Goal: Task Accomplishment & Management: Complete application form

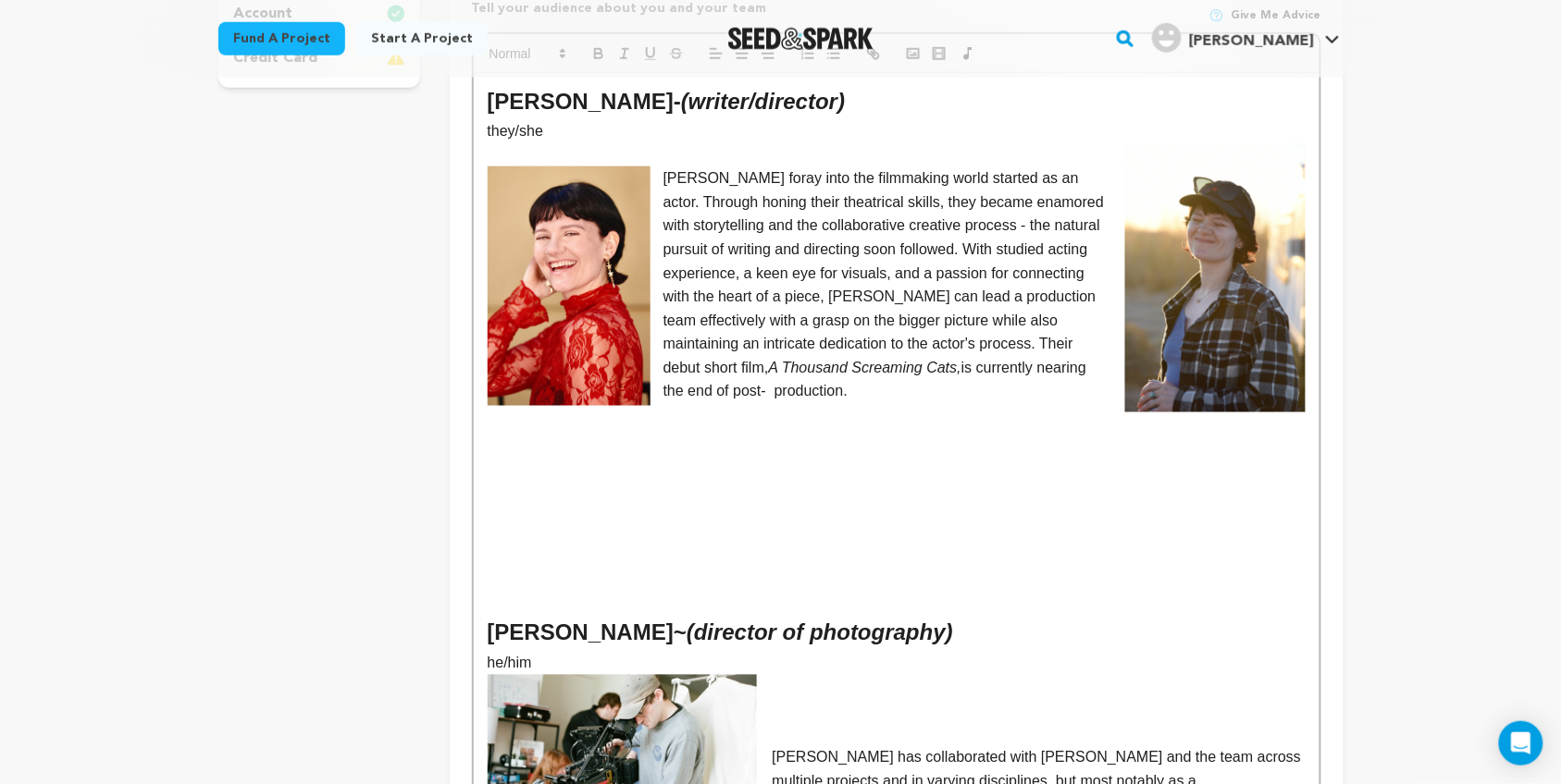
scroll to position [616, 0]
drag, startPoint x: 750, startPoint y: 362, endPoint x: 838, endPoint y: 340, distance: 90.7
click at [838, 340] on p "[PERSON_NAME] foray into the filmmaking world started as an actor. Through honi…" at bounding box center [897, 284] width 818 height 236
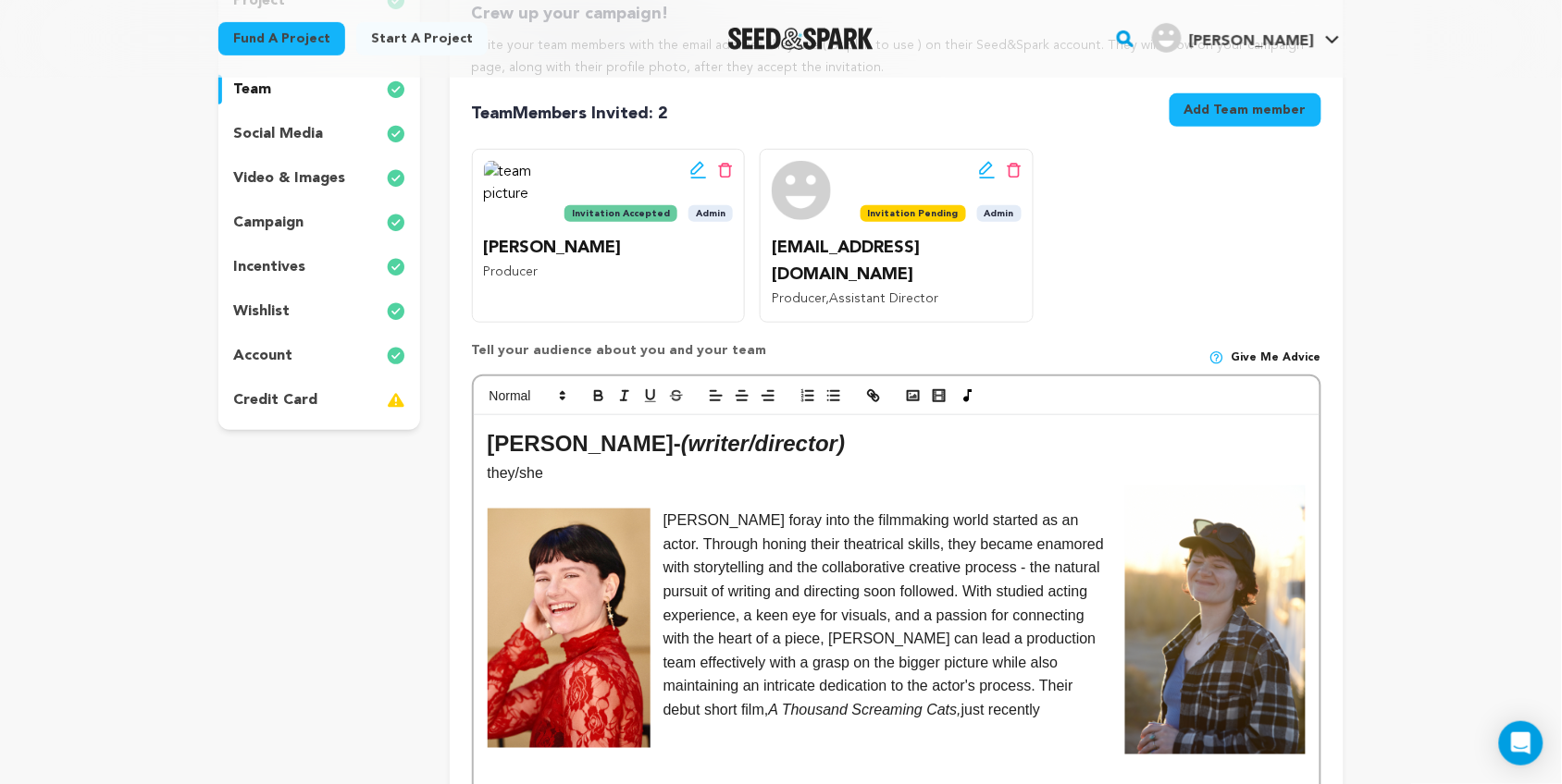
scroll to position [0, 0]
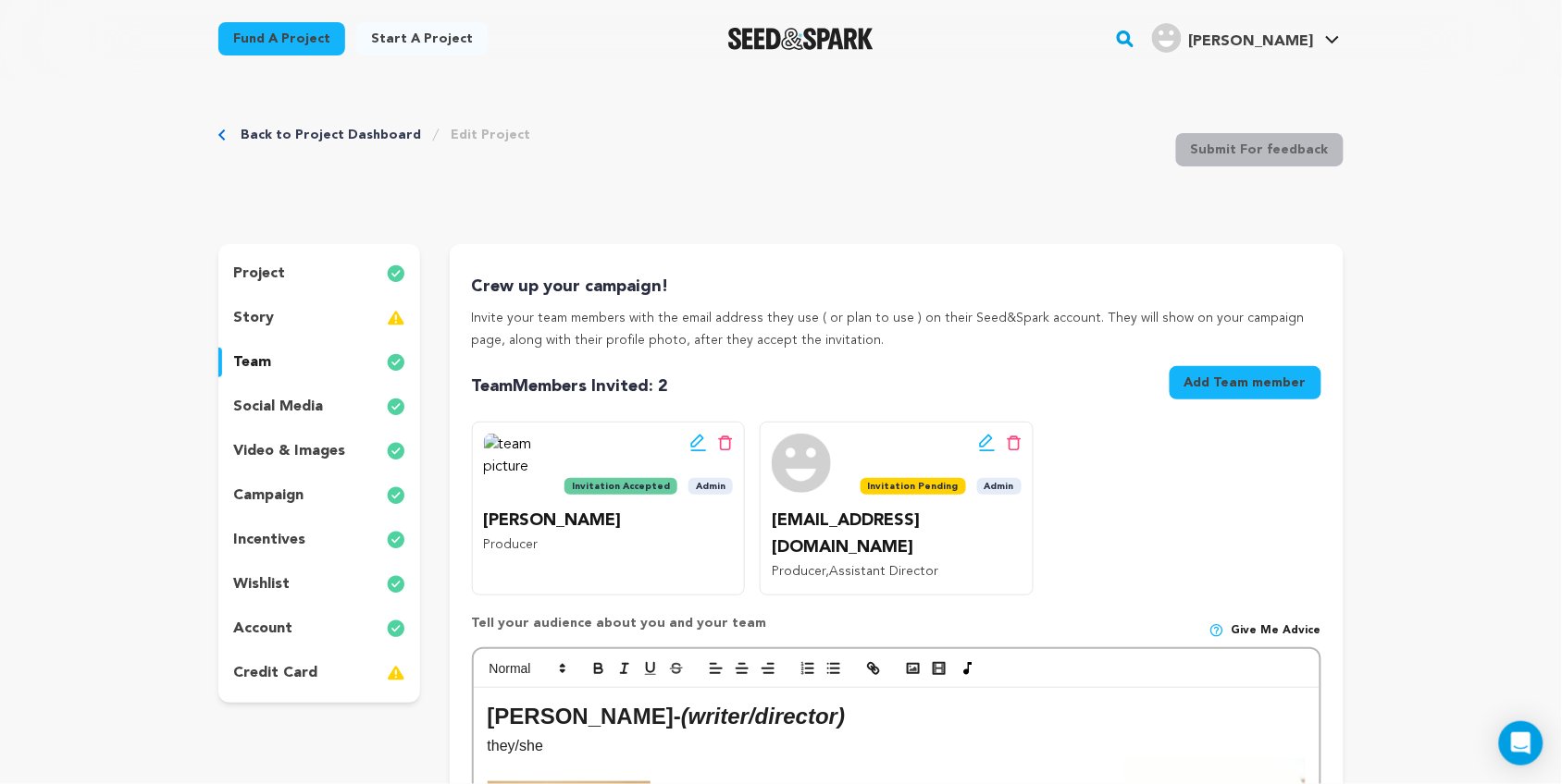
click at [283, 405] on p "social media" at bounding box center [278, 406] width 89 height 22
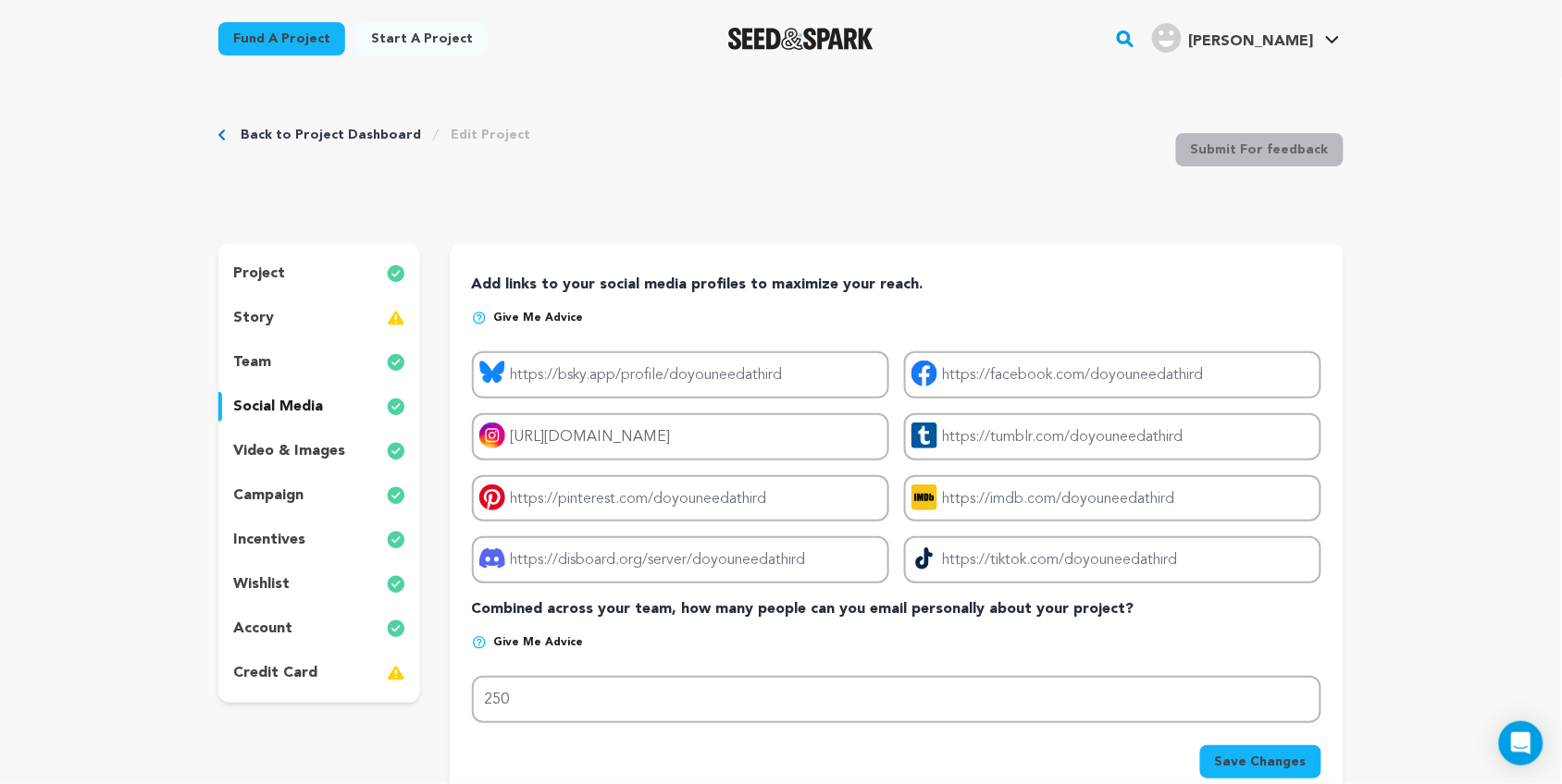
click at [260, 353] on p "team" at bounding box center [253, 363] width 38 height 22
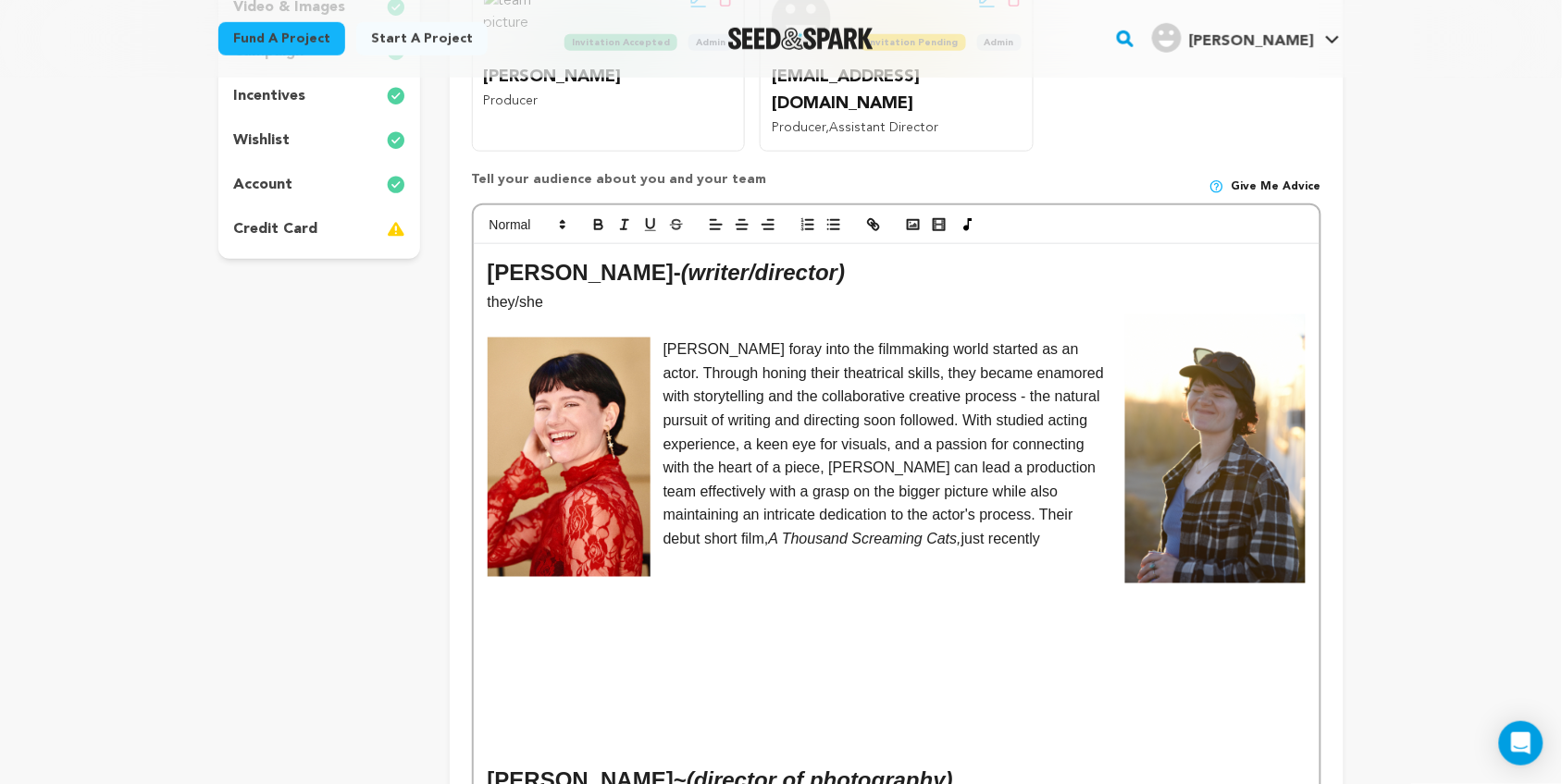
scroll to position [440, 0]
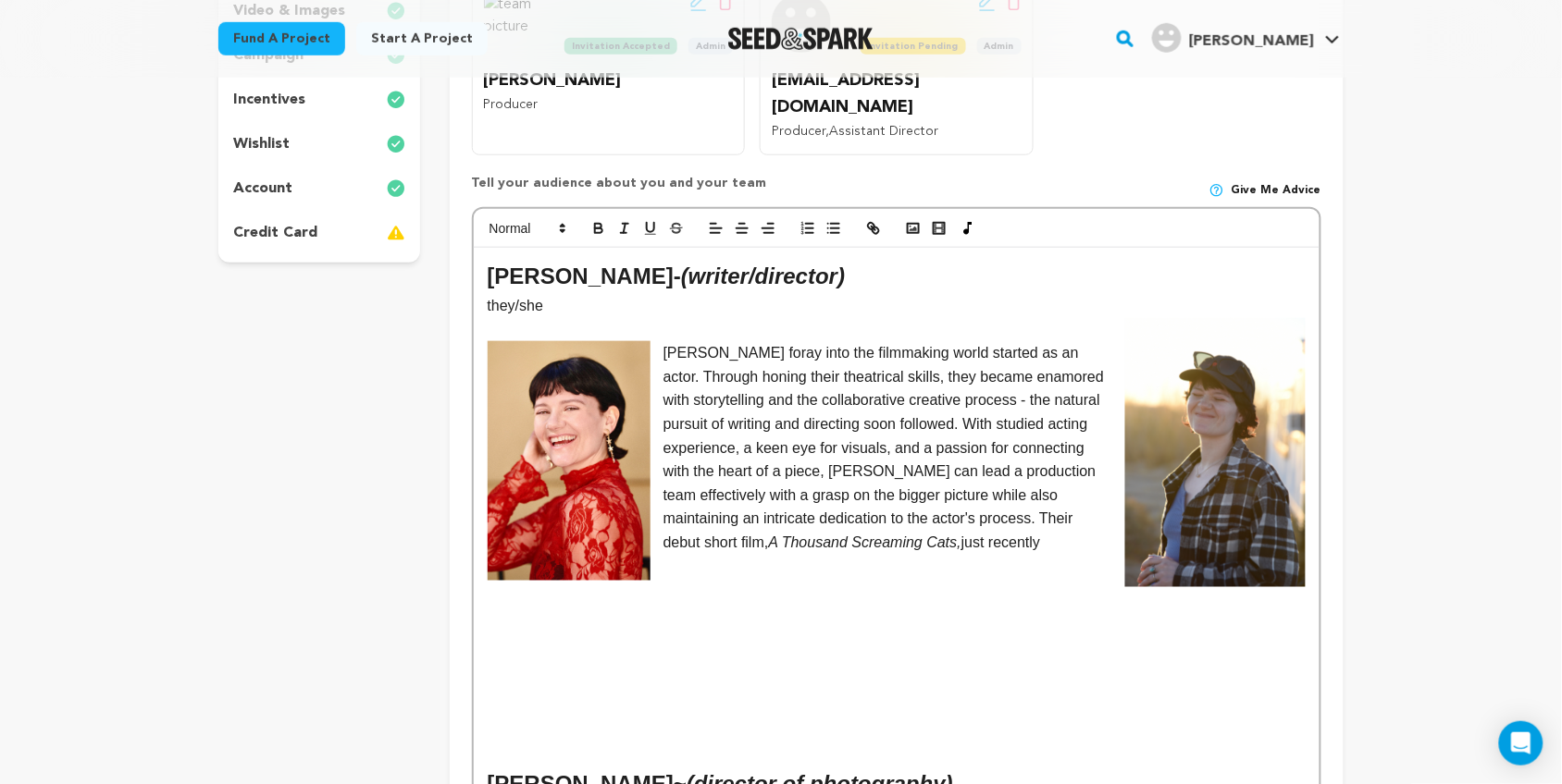
click at [933, 514] on p "[PERSON_NAME] foray into the filmmaking world started as an actor. Through honi…" at bounding box center [897, 447] width 818 height 213
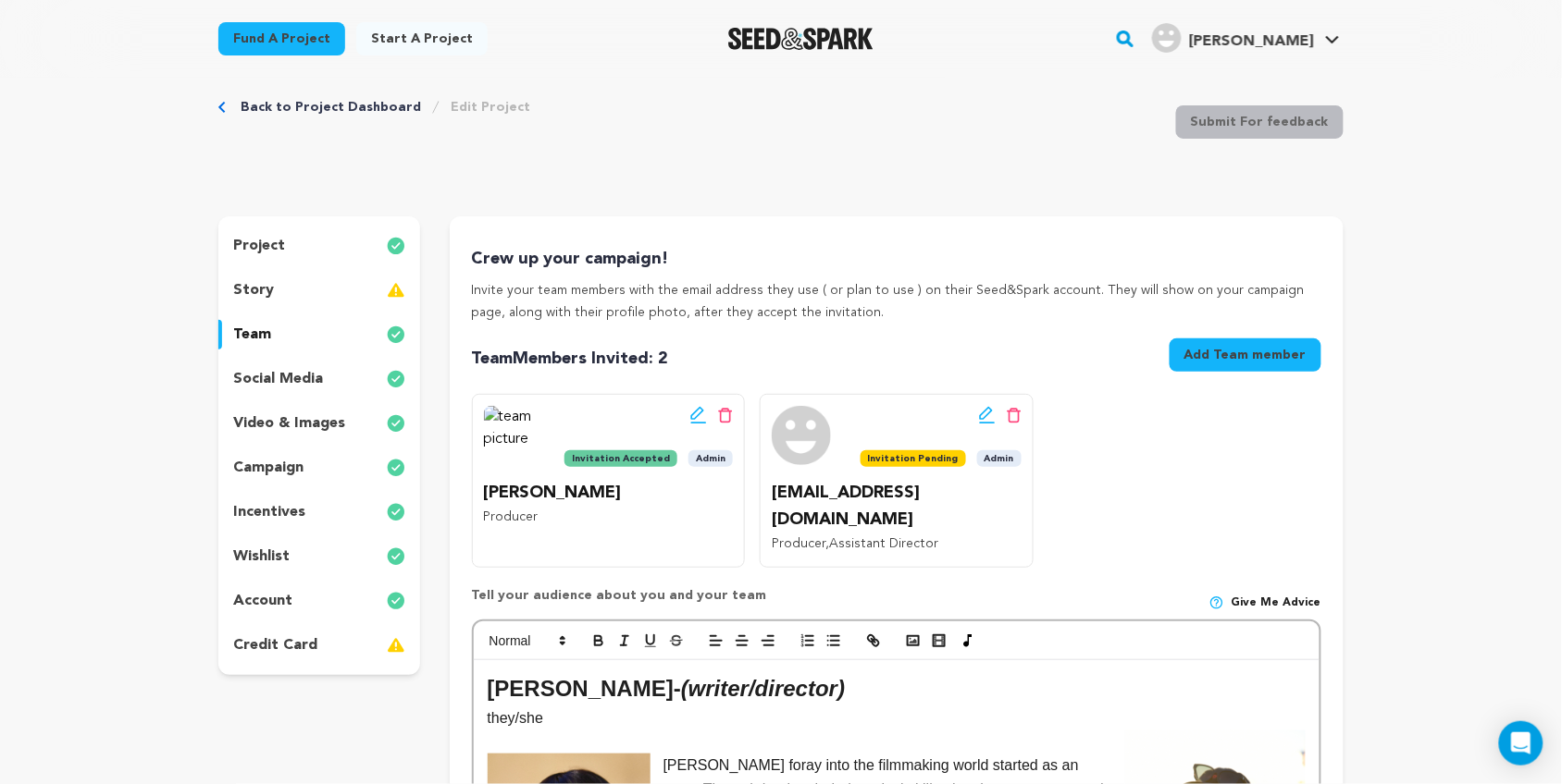
scroll to position [21, 0]
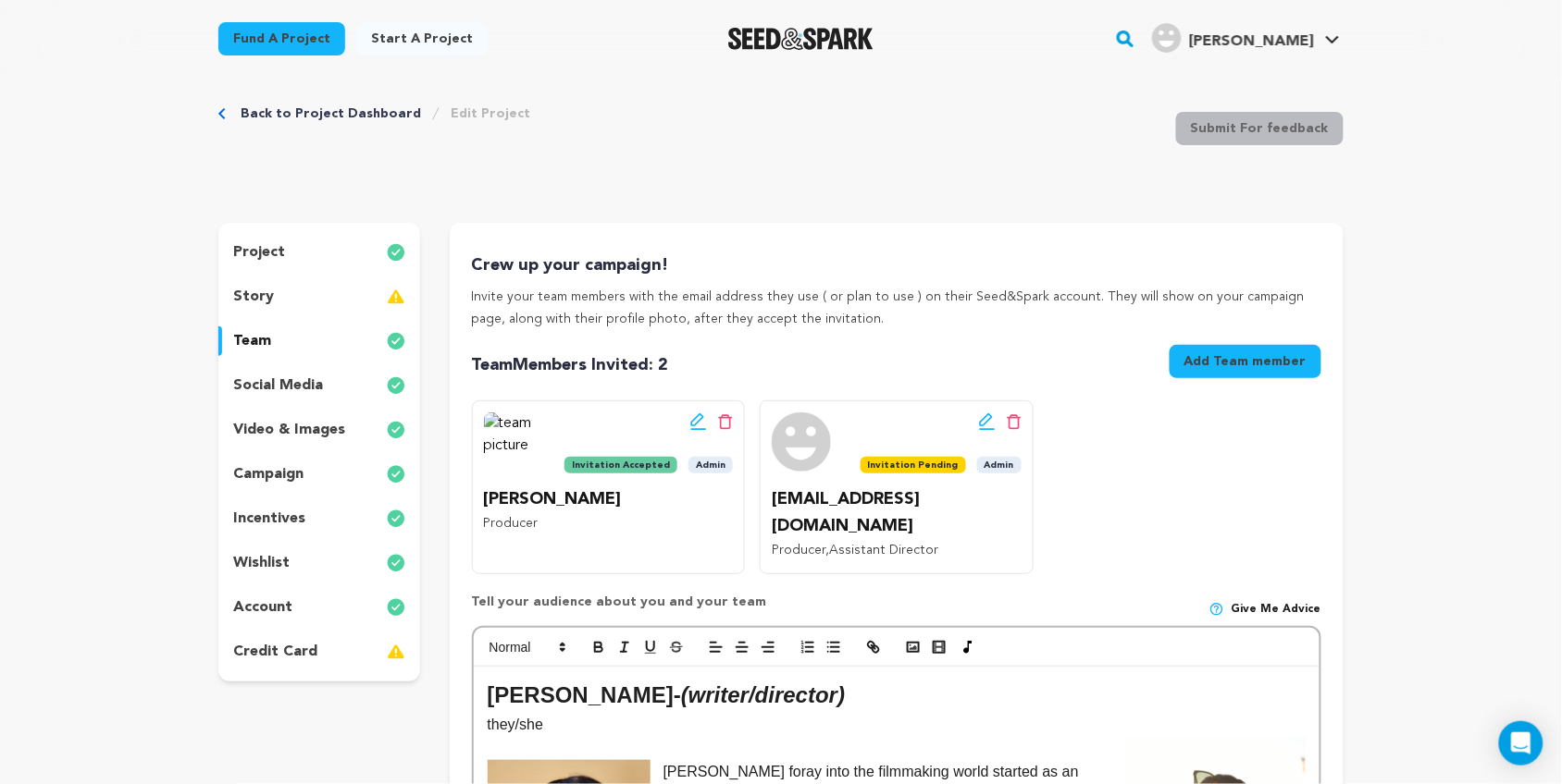
click at [314, 293] on div "story" at bounding box center [319, 297] width 202 height 30
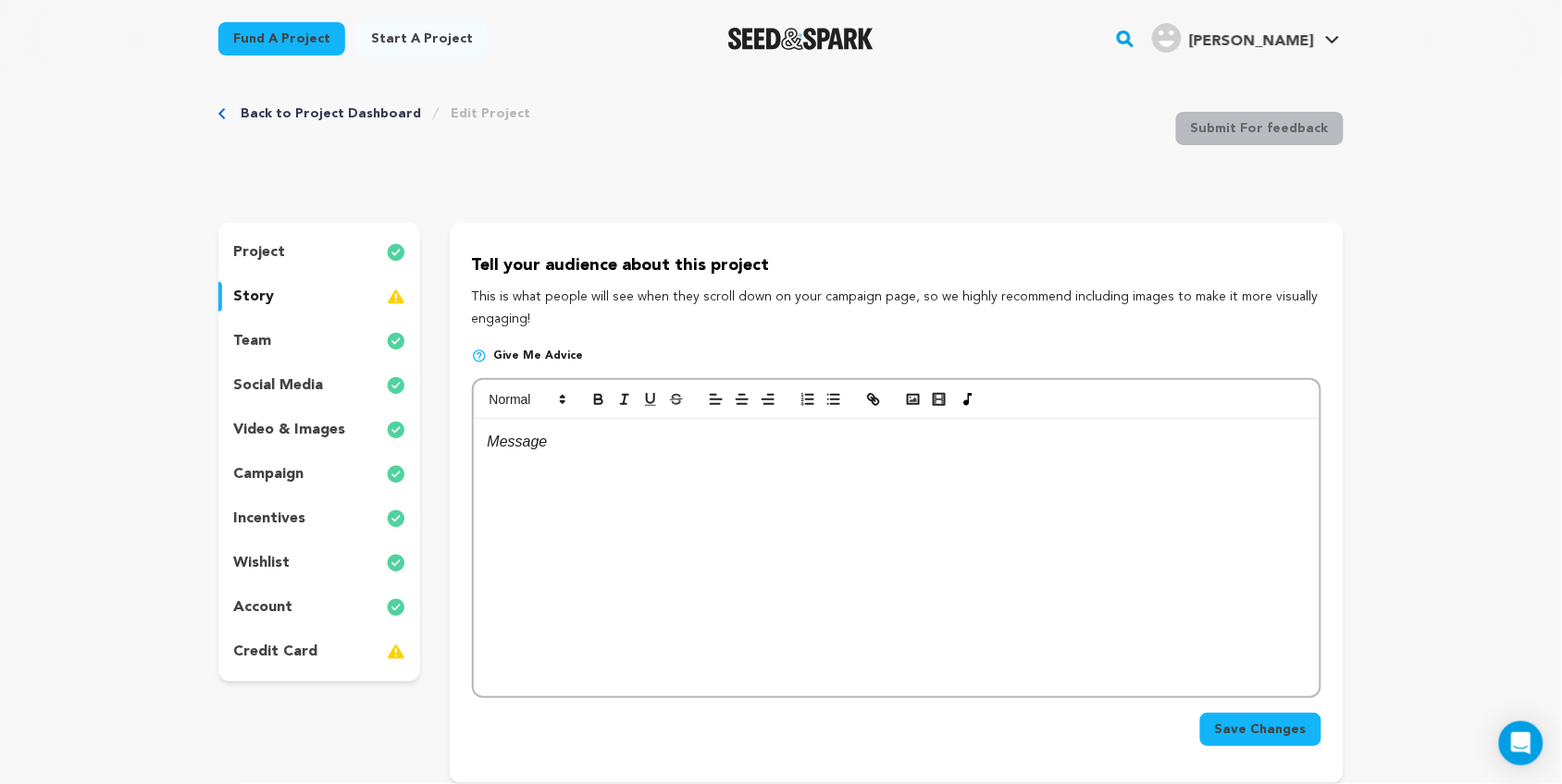
click at [266, 241] on p "project" at bounding box center [260, 252] width 52 height 22
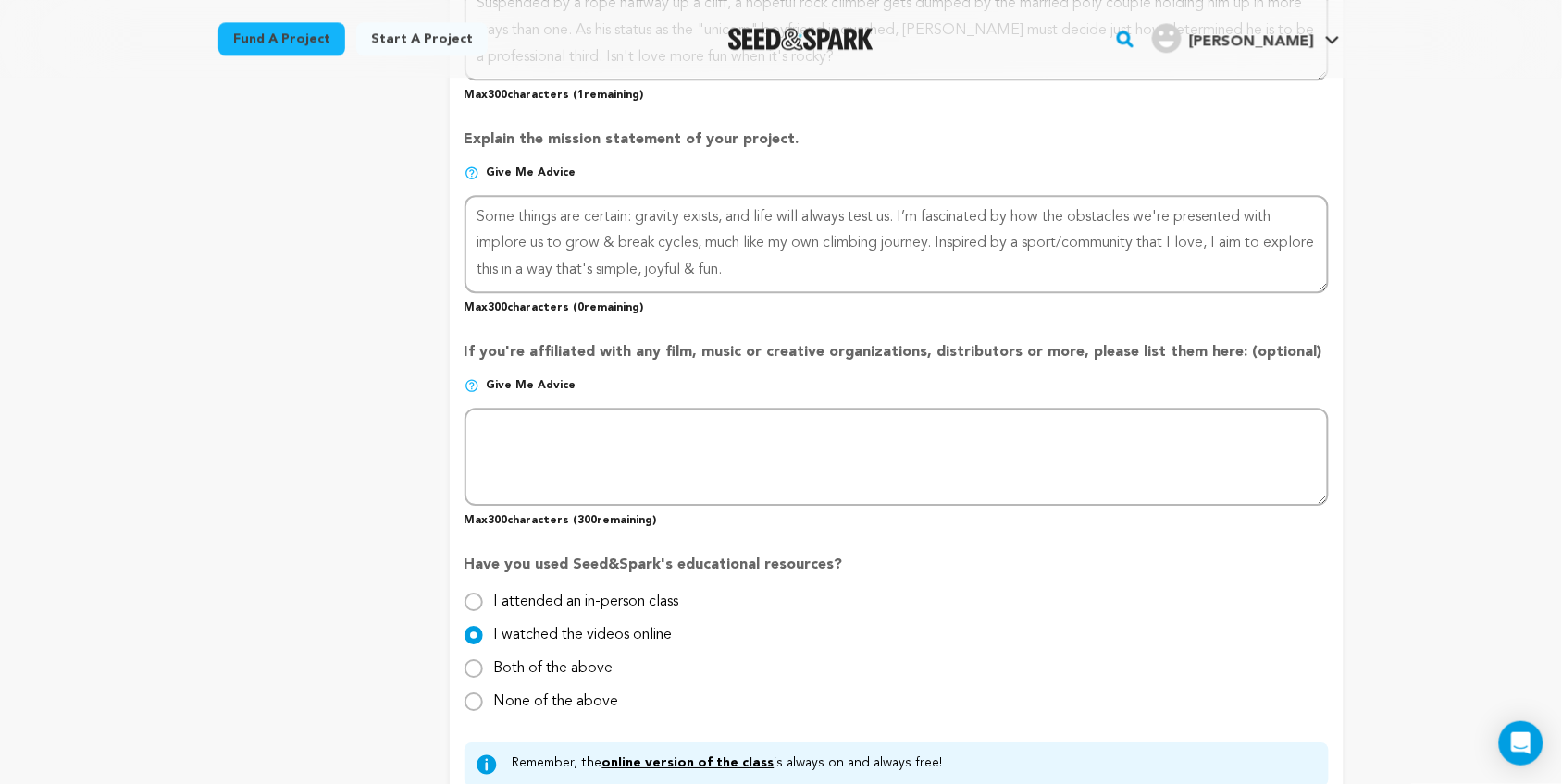
scroll to position [1392, 0]
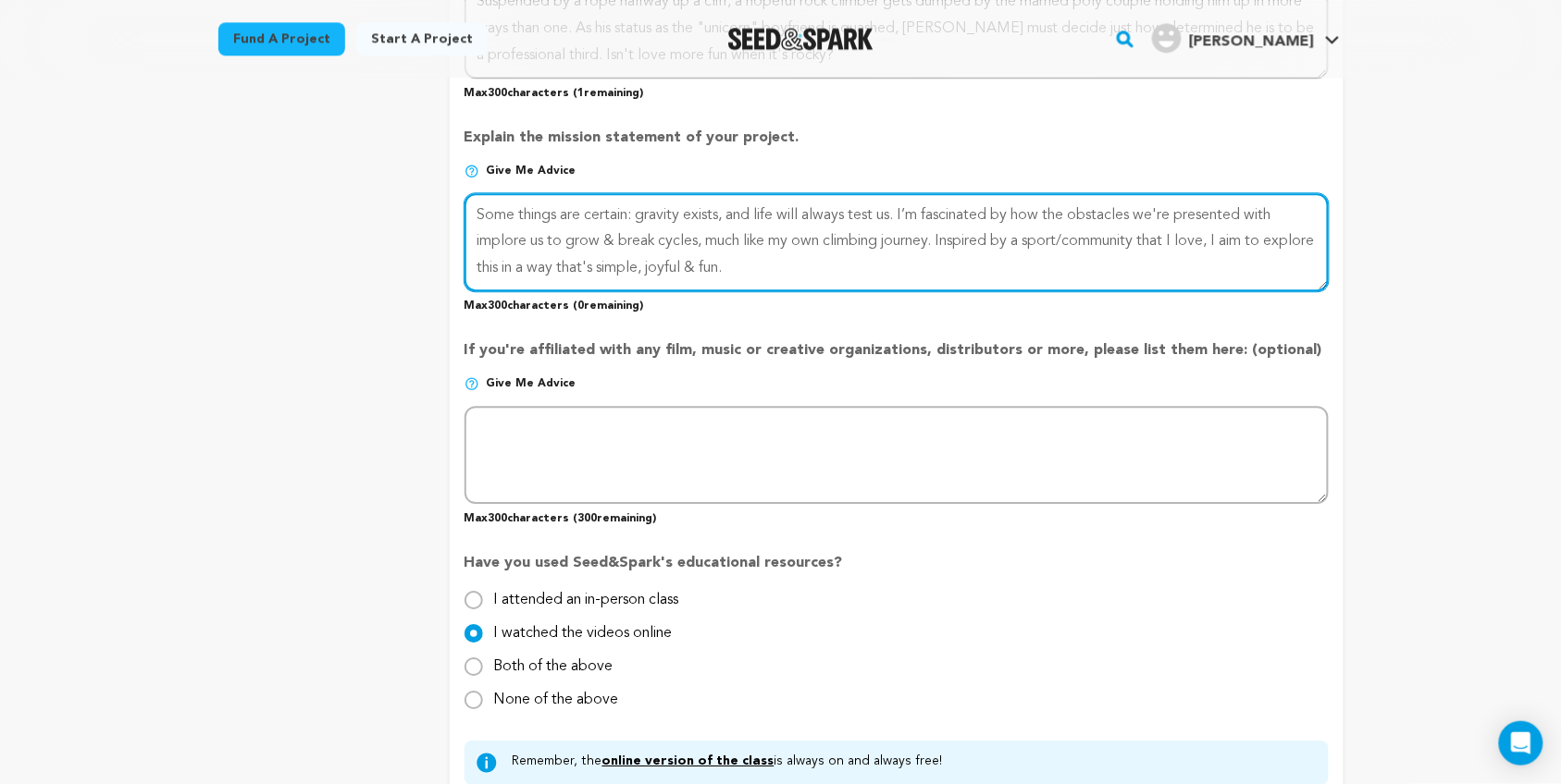
click at [885, 259] on textarea at bounding box center [896, 242] width 864 height 98
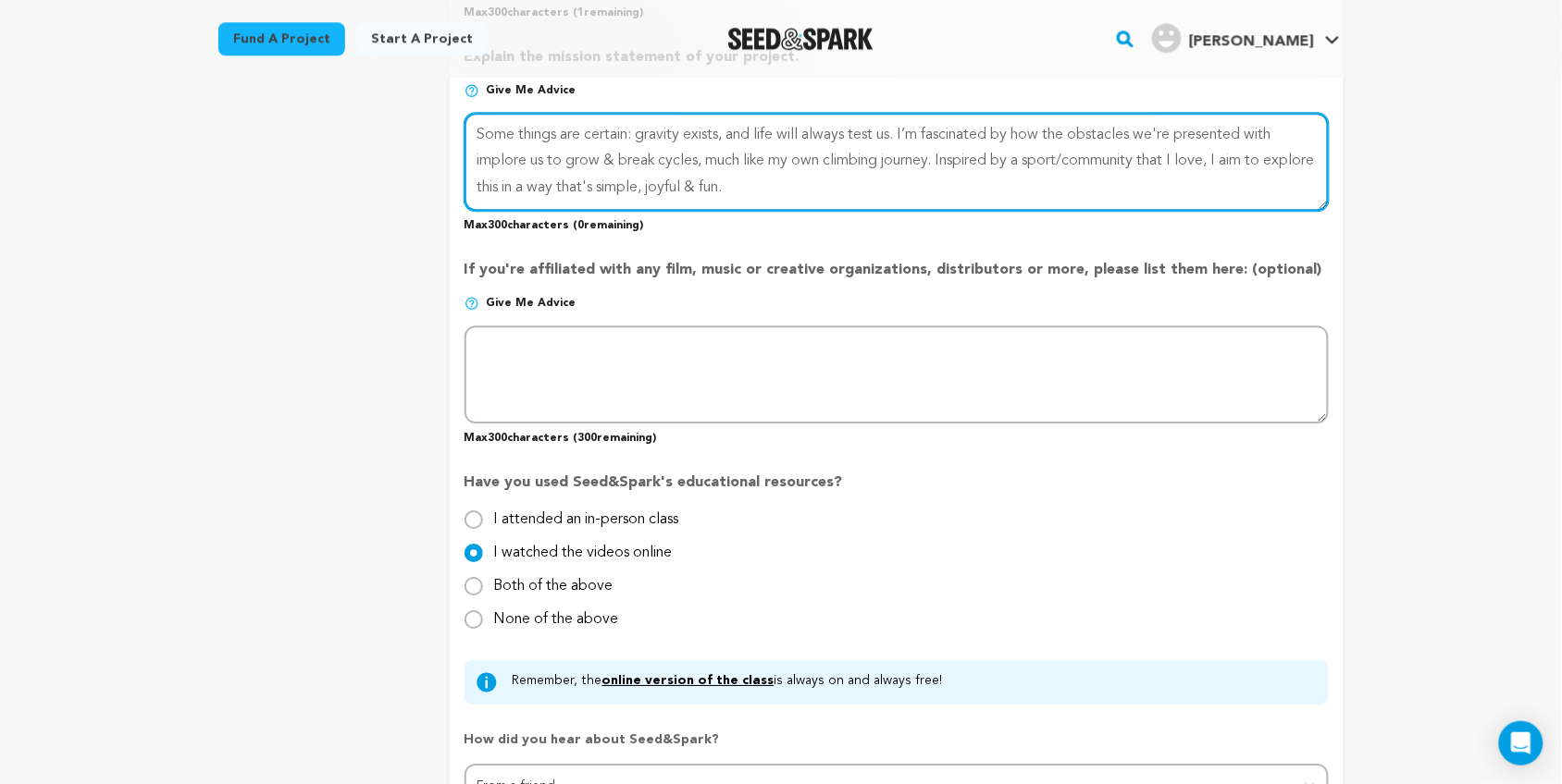
scroll to position [1418, 0]
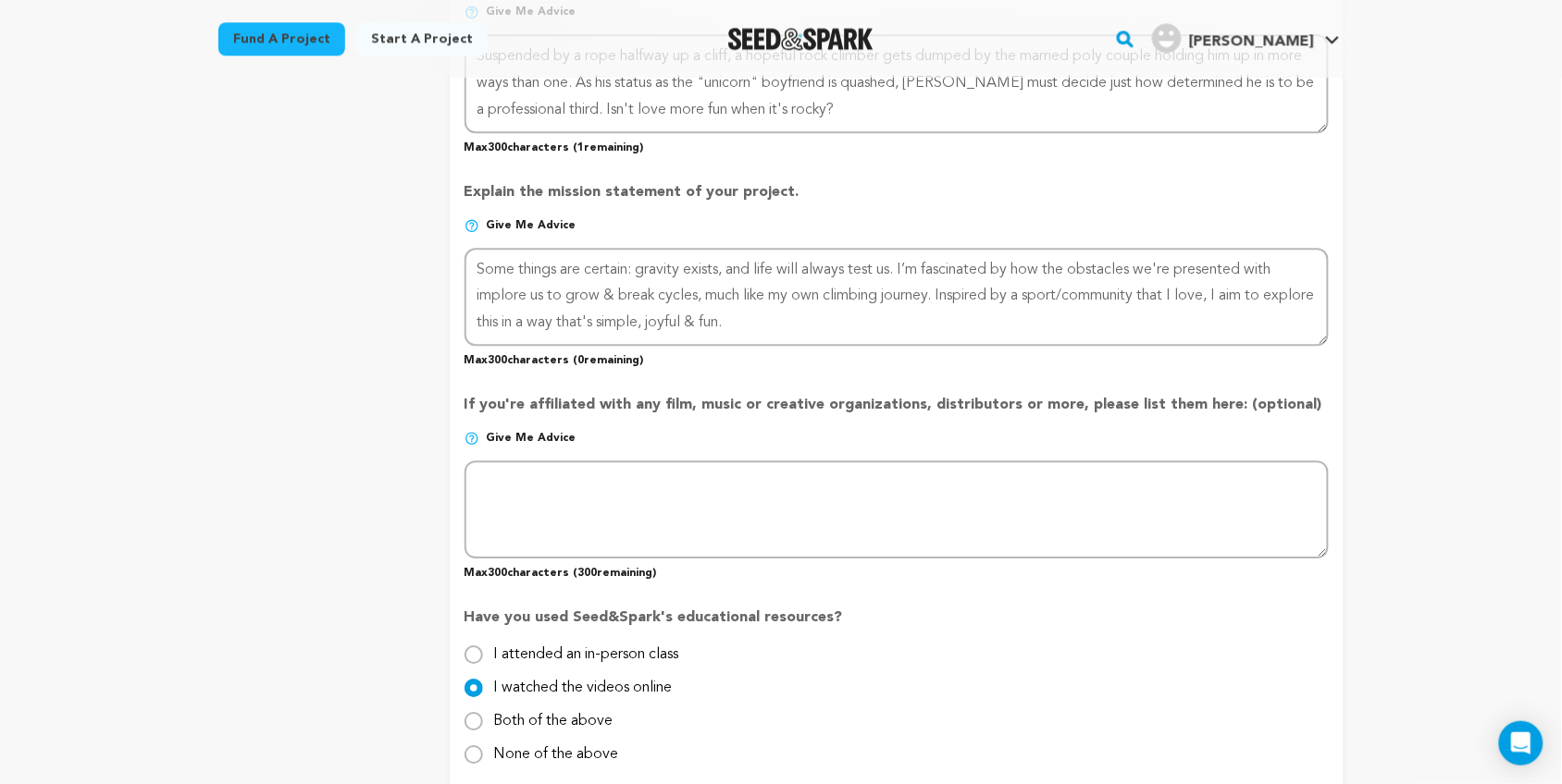
scroll to position [1336, 0]
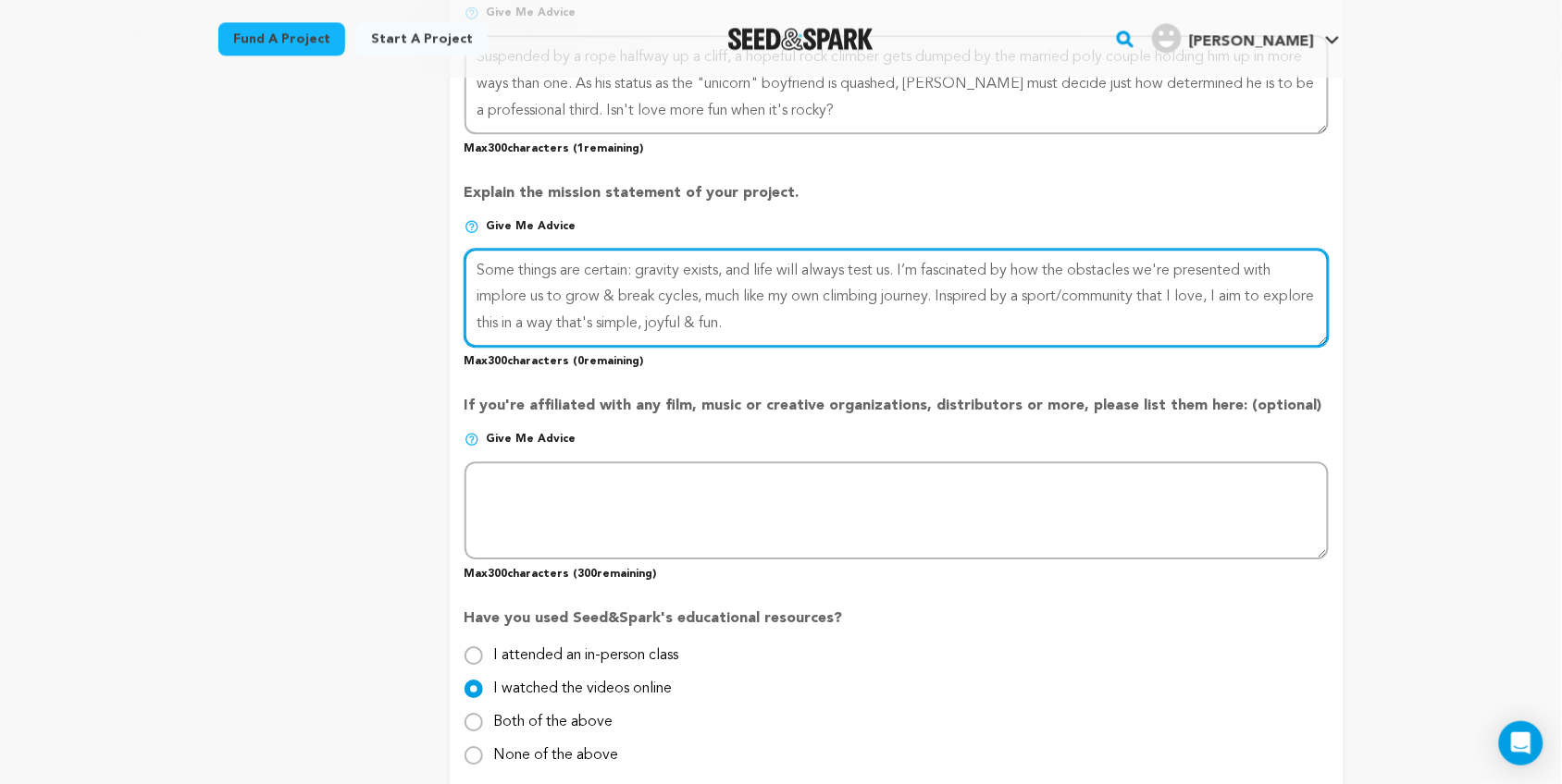
click at [941, 334] on textarea at bounding box center [896, 297] width 864 height 98
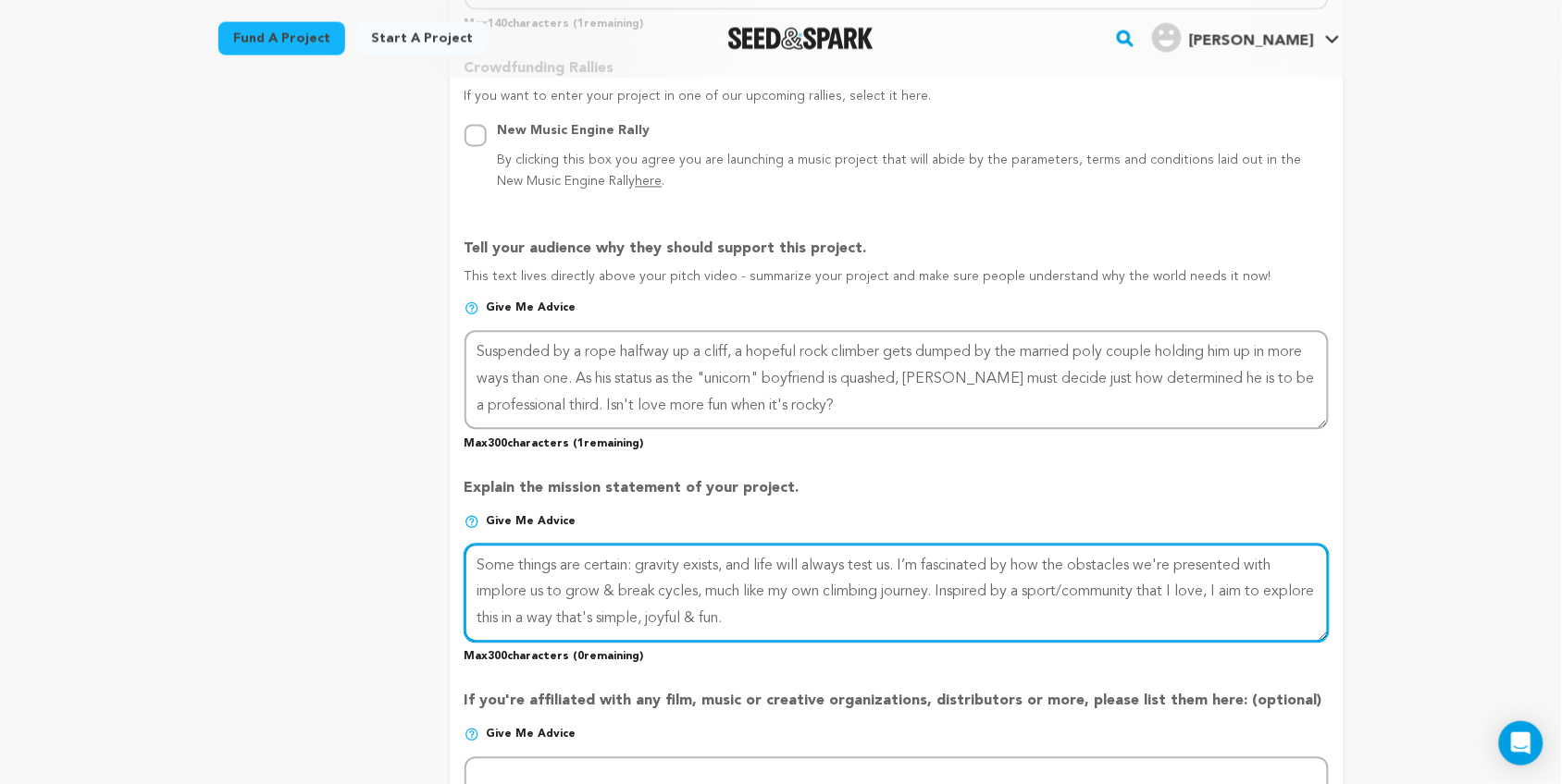
scroll to position [1037, 0]
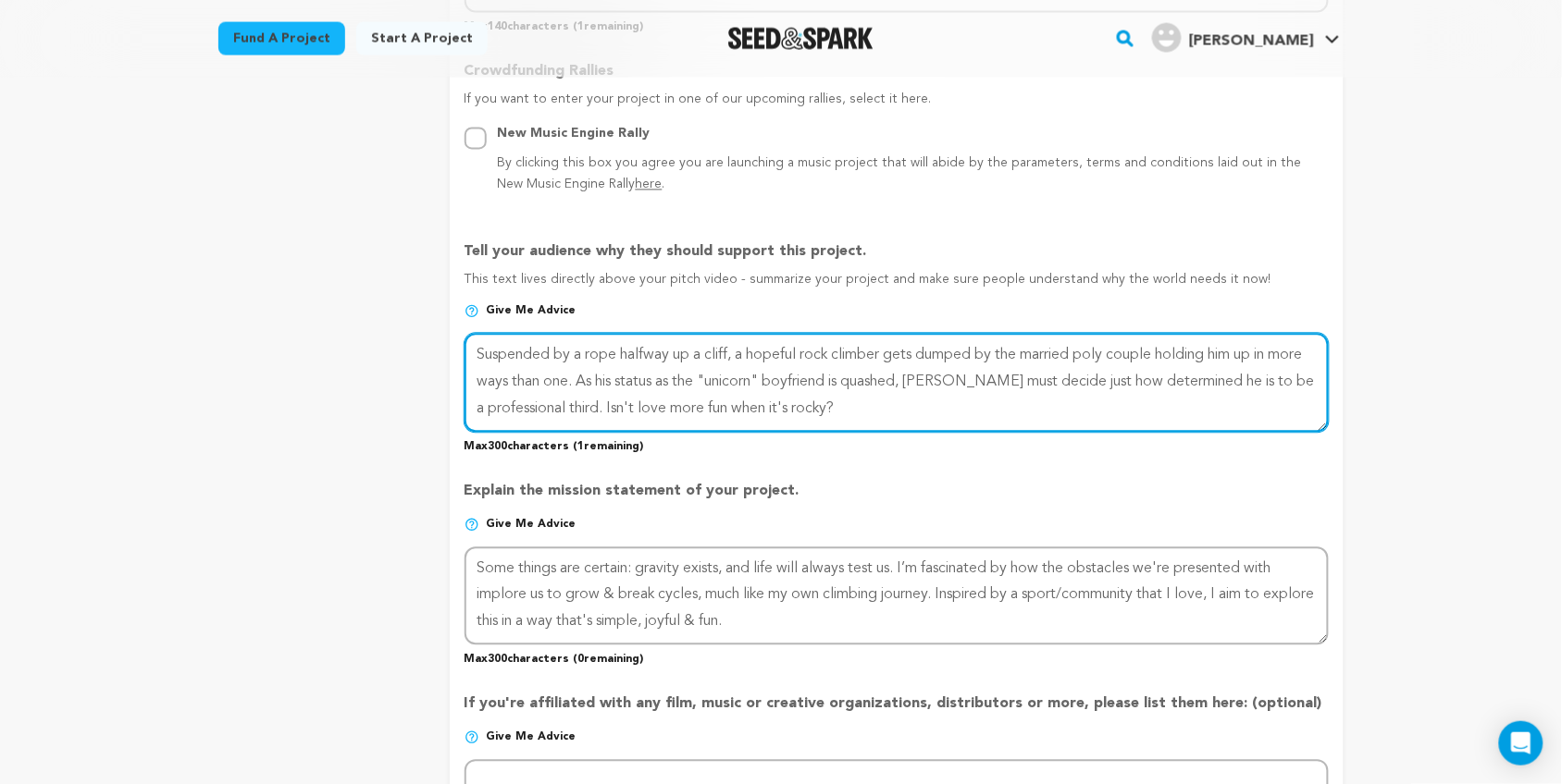
click at [891, 398] on textarea at bounding box center [896, 383] width 864 height 98
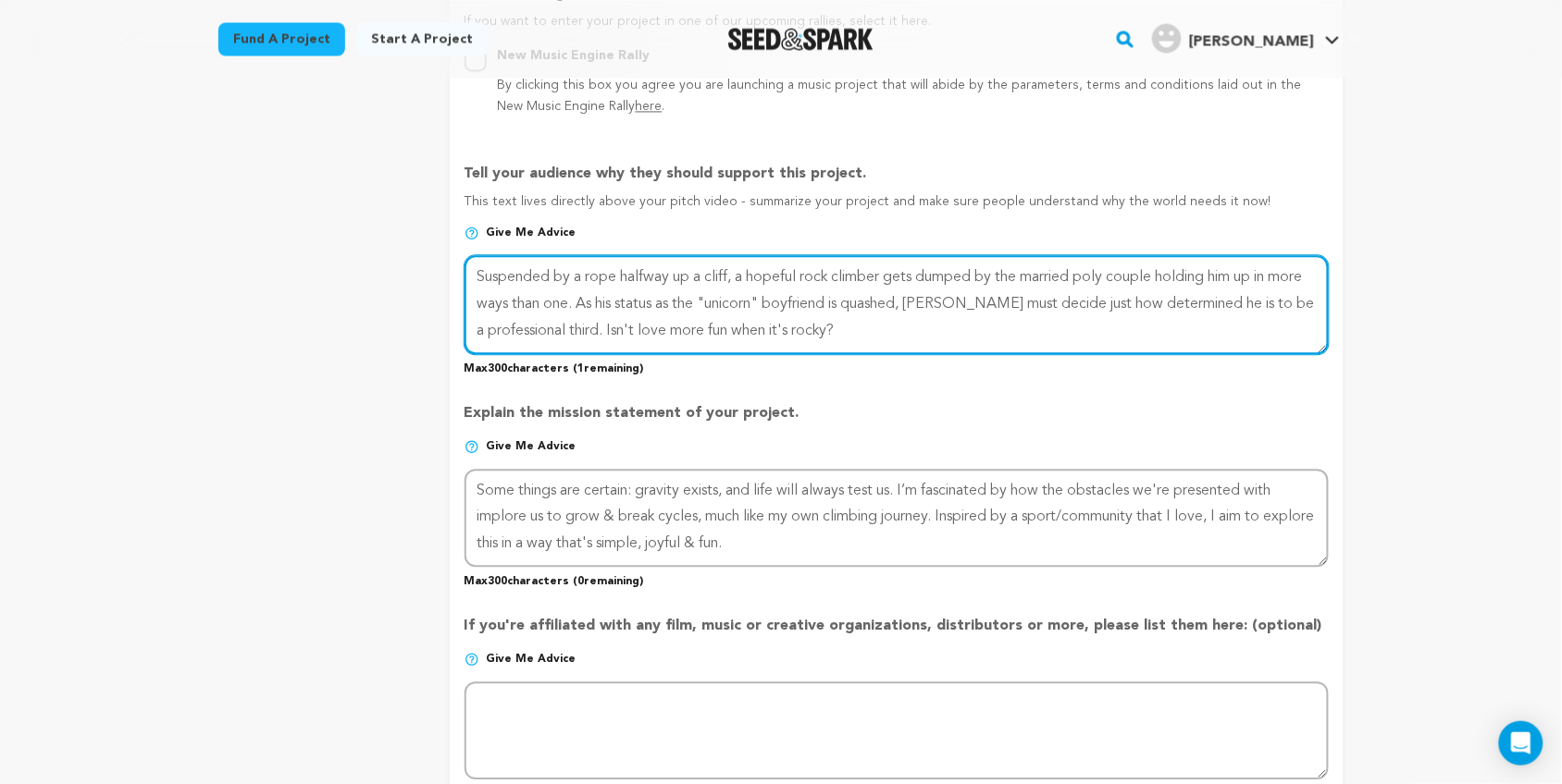
scroll to position [1119, 0]
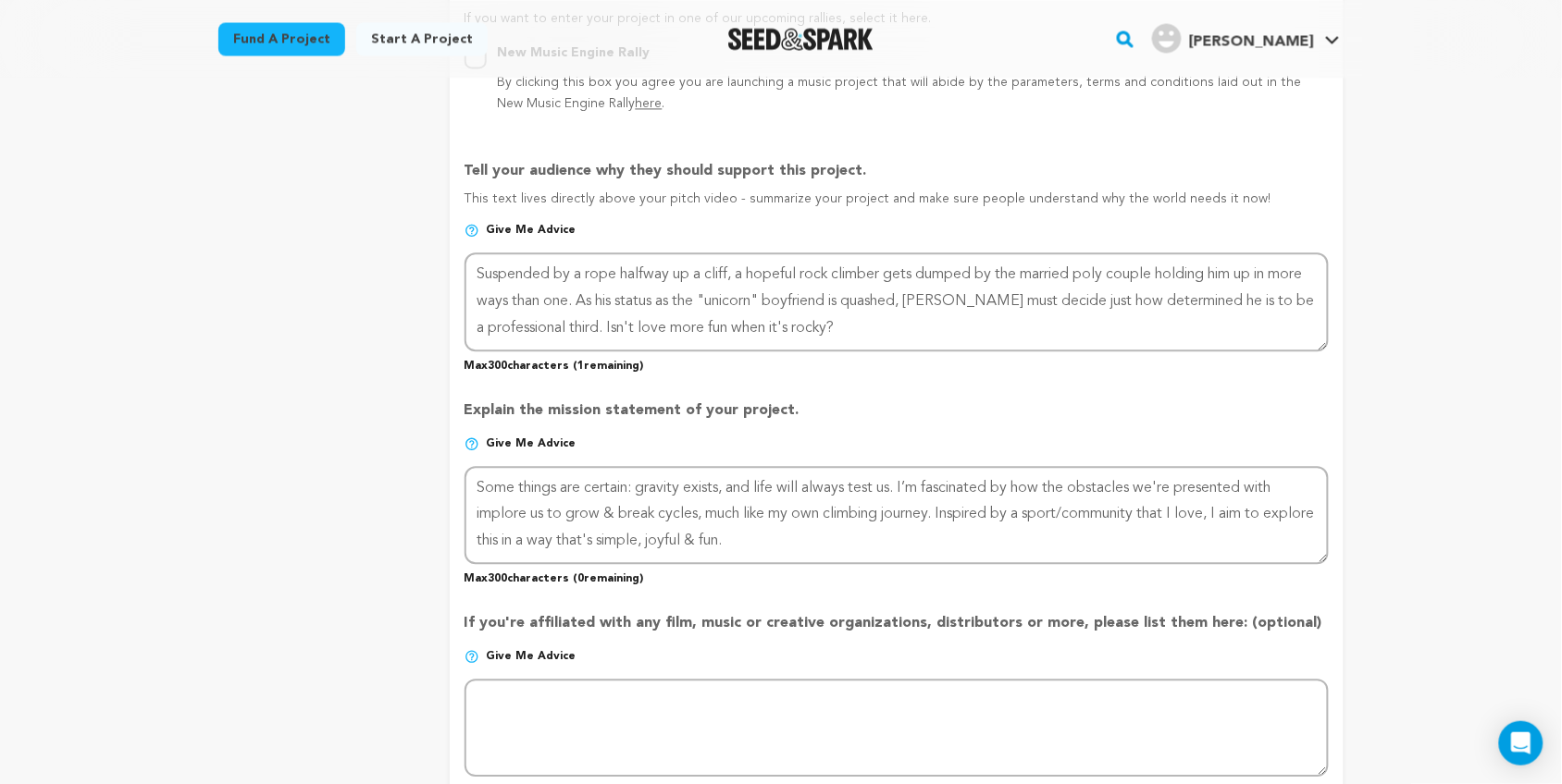
click at [344, 459] on div "project story team social media video & images campaign incentives wishlist" at bounding box center [319, 195] width 202 height 2140
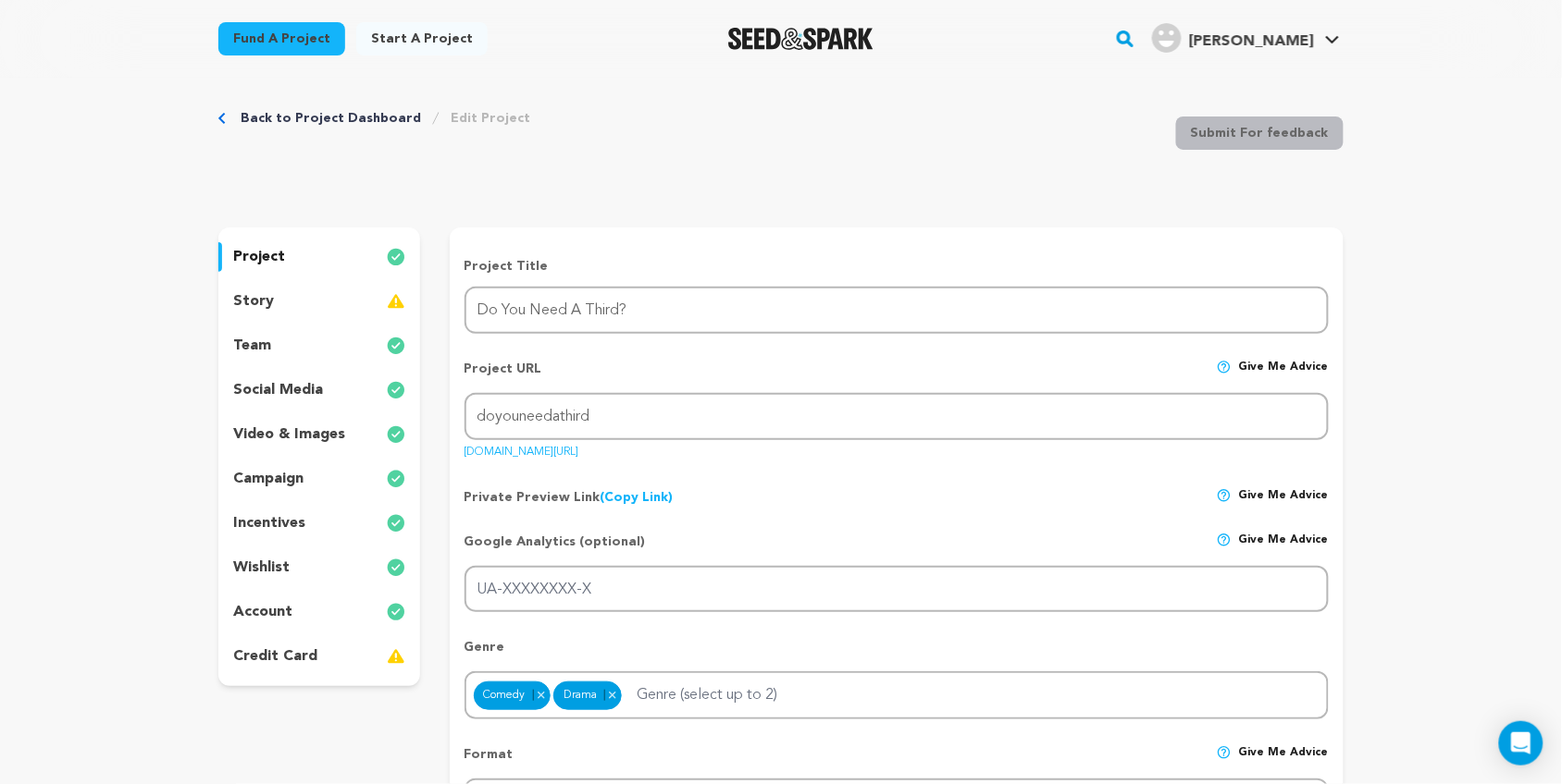
scroll to position [0, 0]
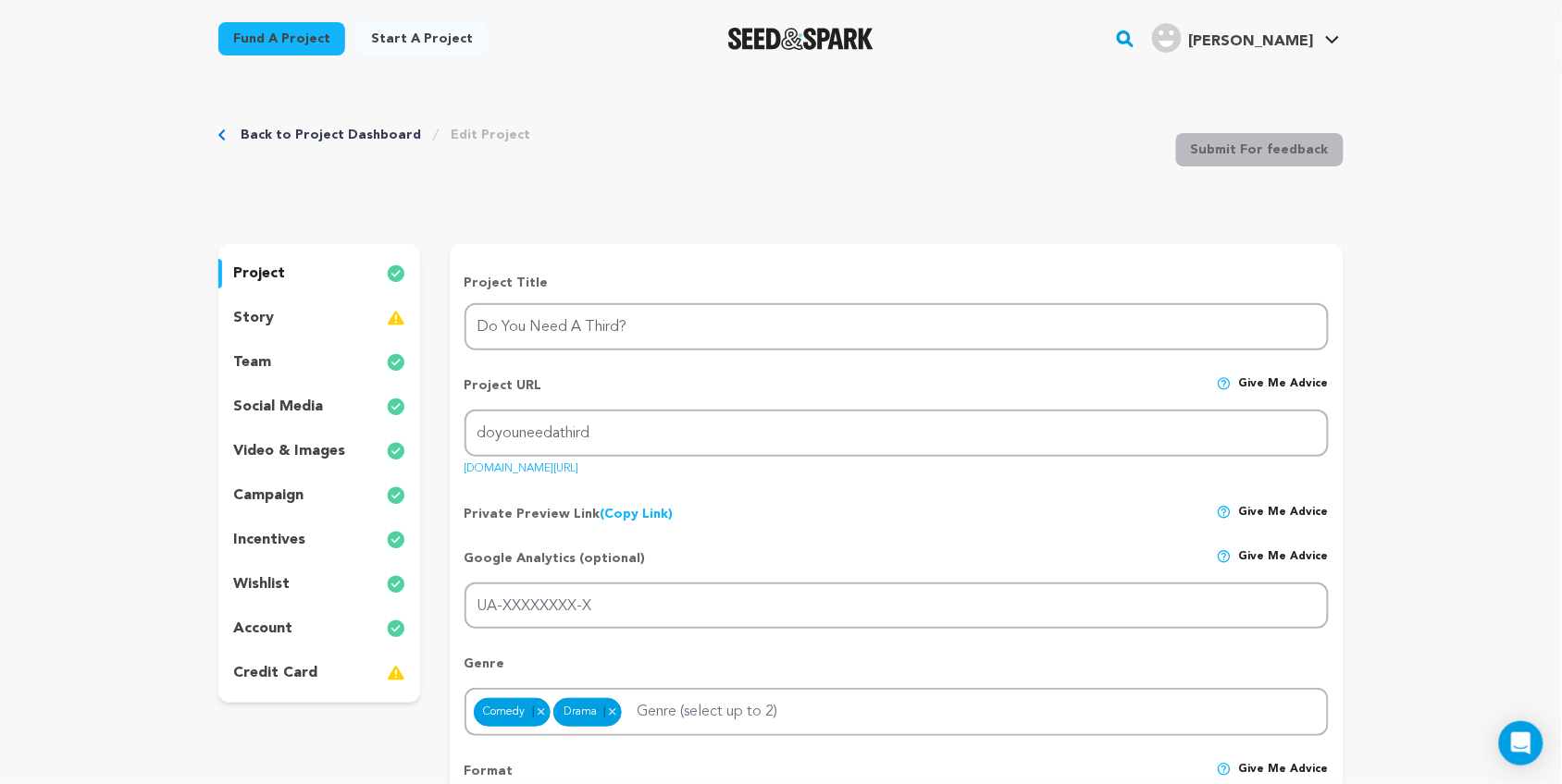
click at [273, 416] on p "social media" at bounding box center [278, 406] width 89 height 22
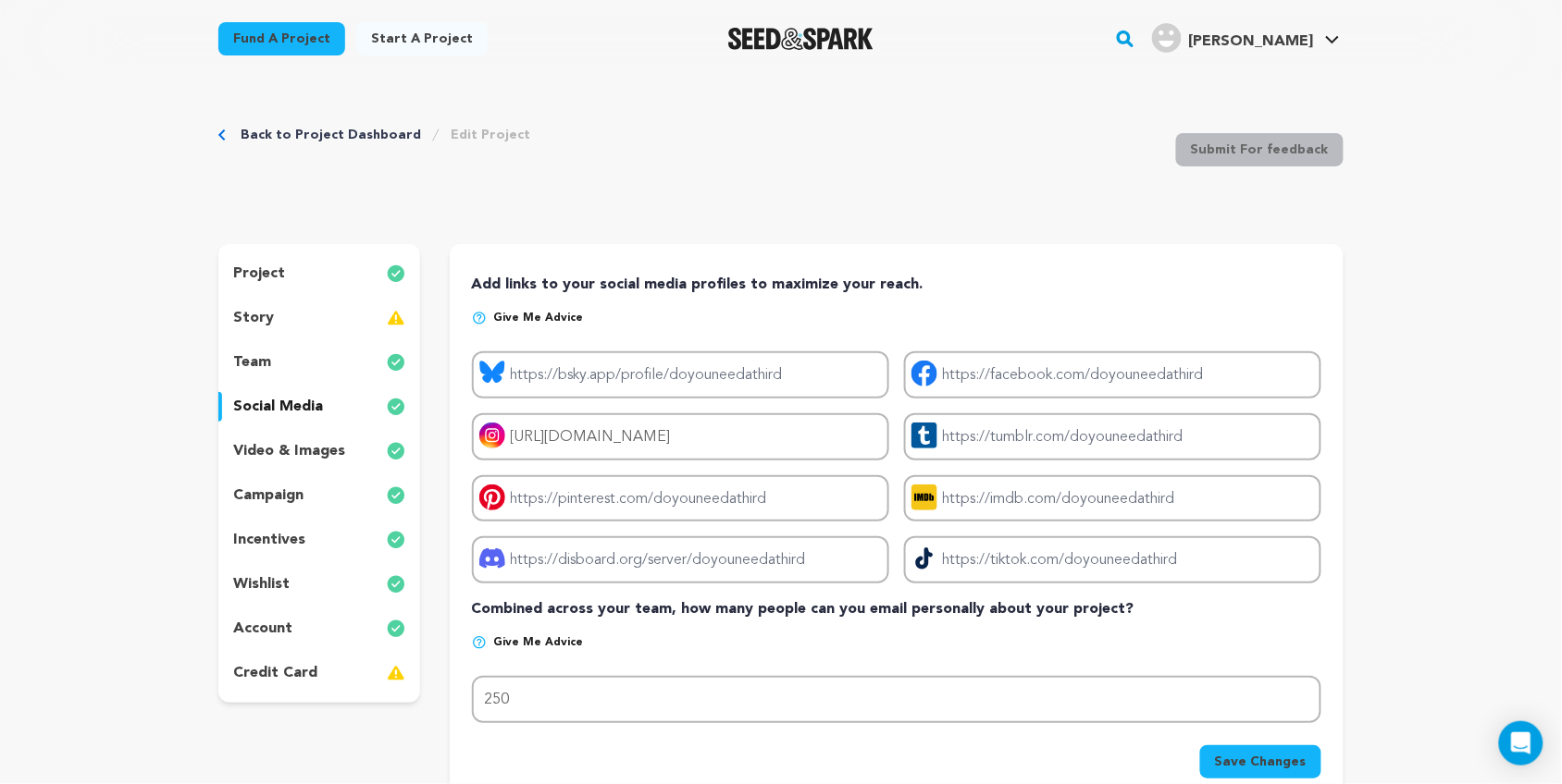
click at [301, 456] on p "video & images" at bounding box center [289, 451] width 112 height 22
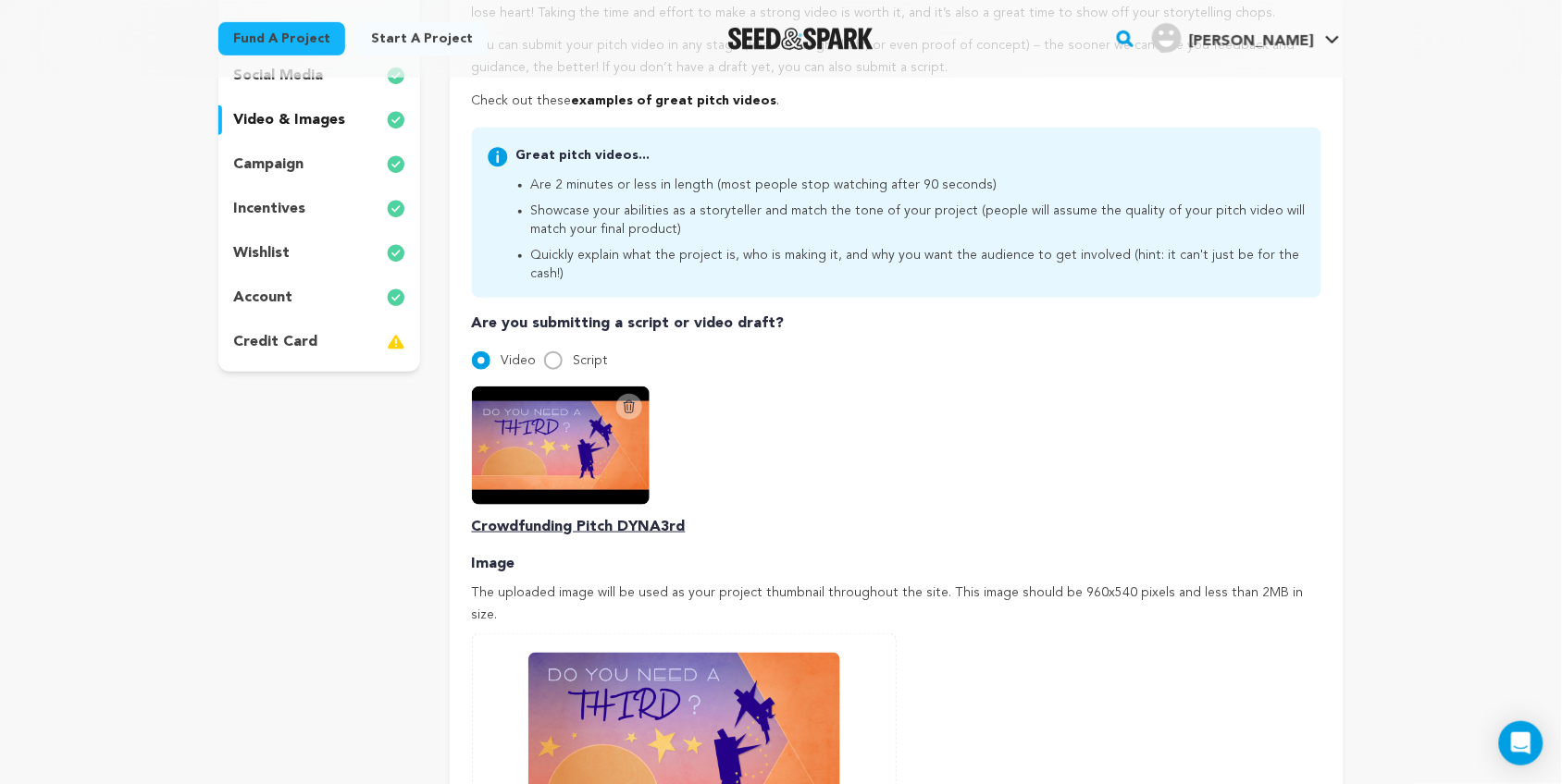
scroll to position [330, 0]
click at [287, 151] on div "campaign" at bounding box center [319, 166] width 202 height 30
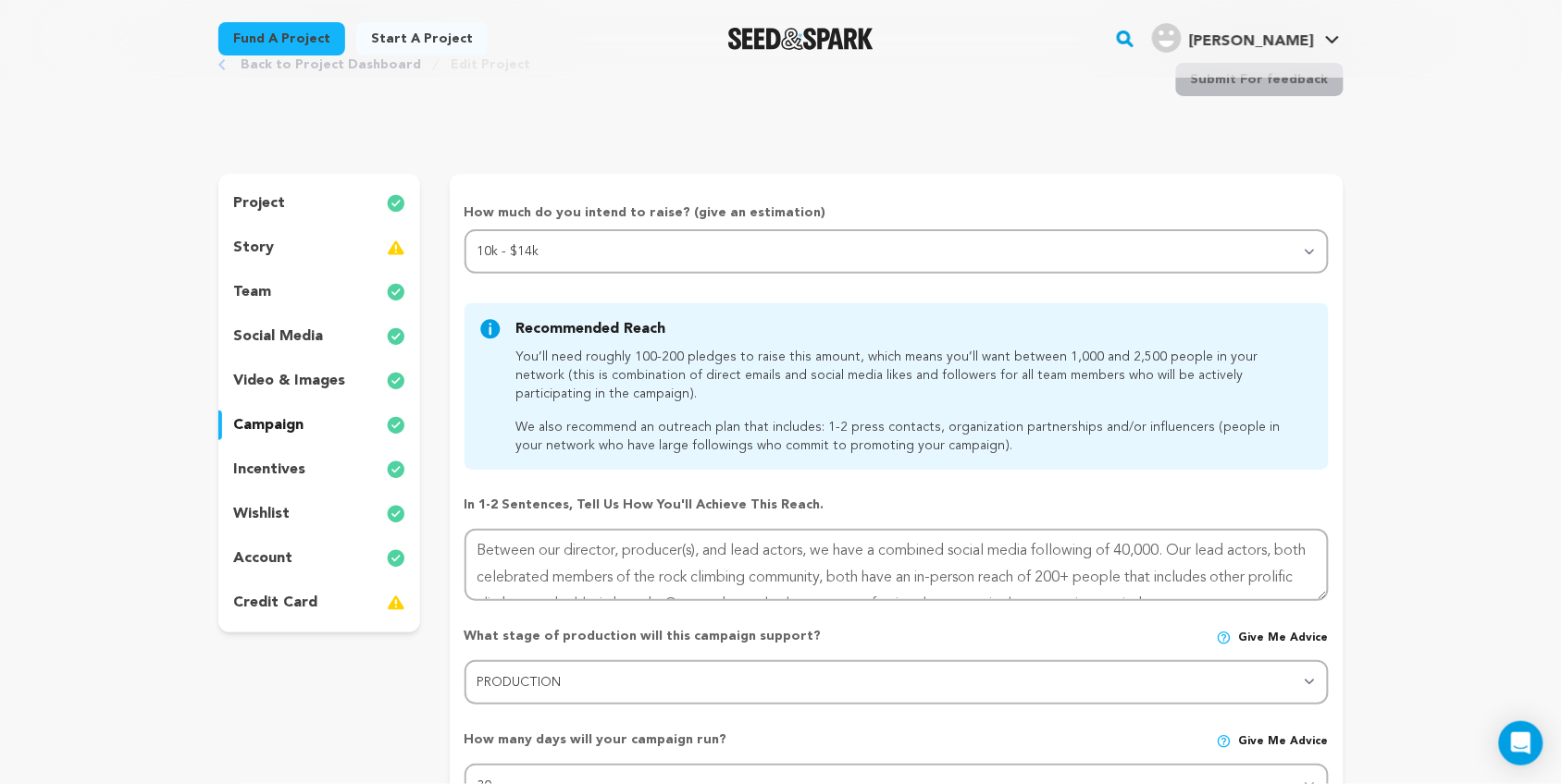
scroll to position [70, 0]
click at [324, 512] on div "wishlist" at bounding box center [319, 516] width 202 height 30
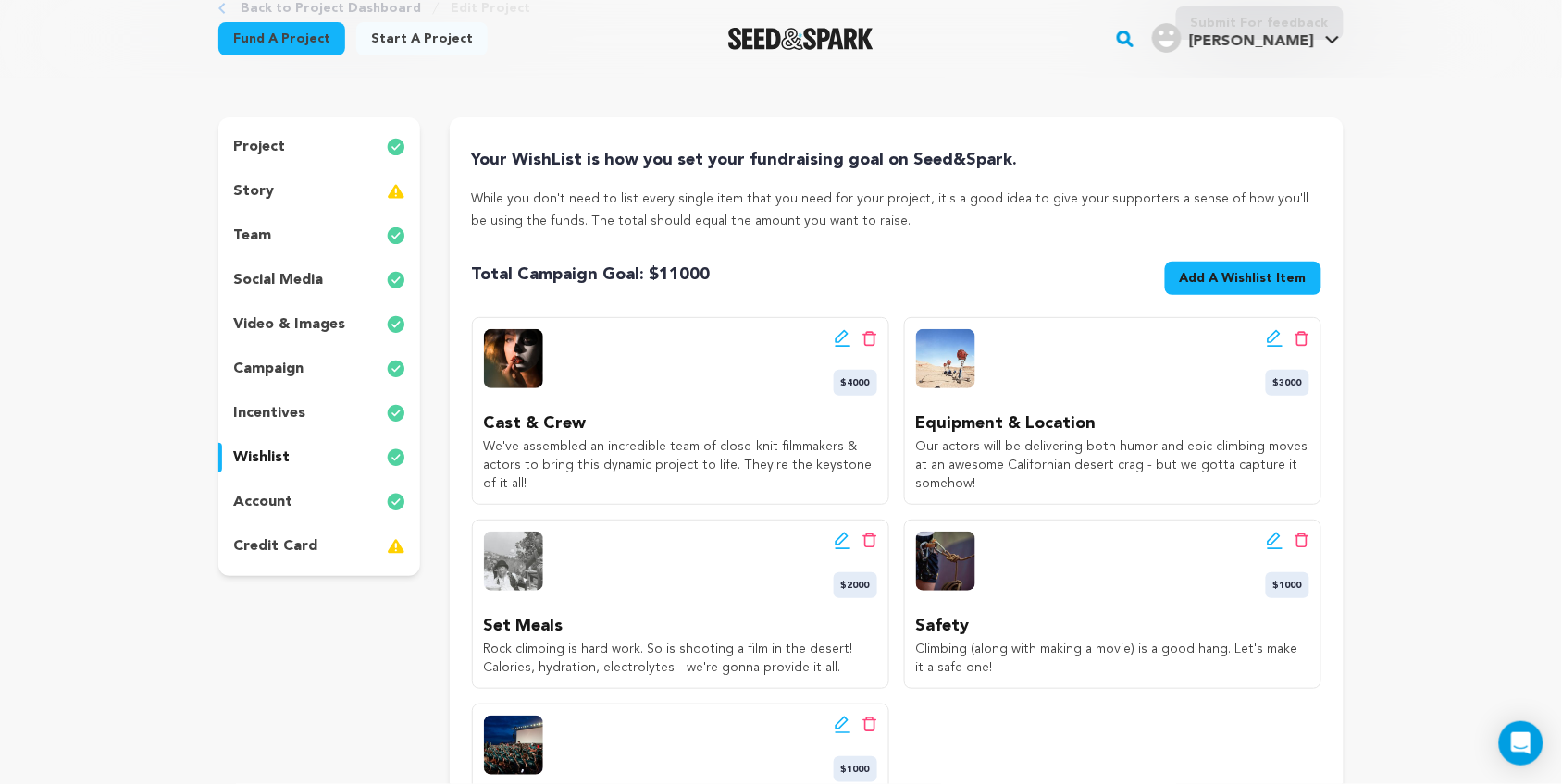
scroll to position [132, 0]
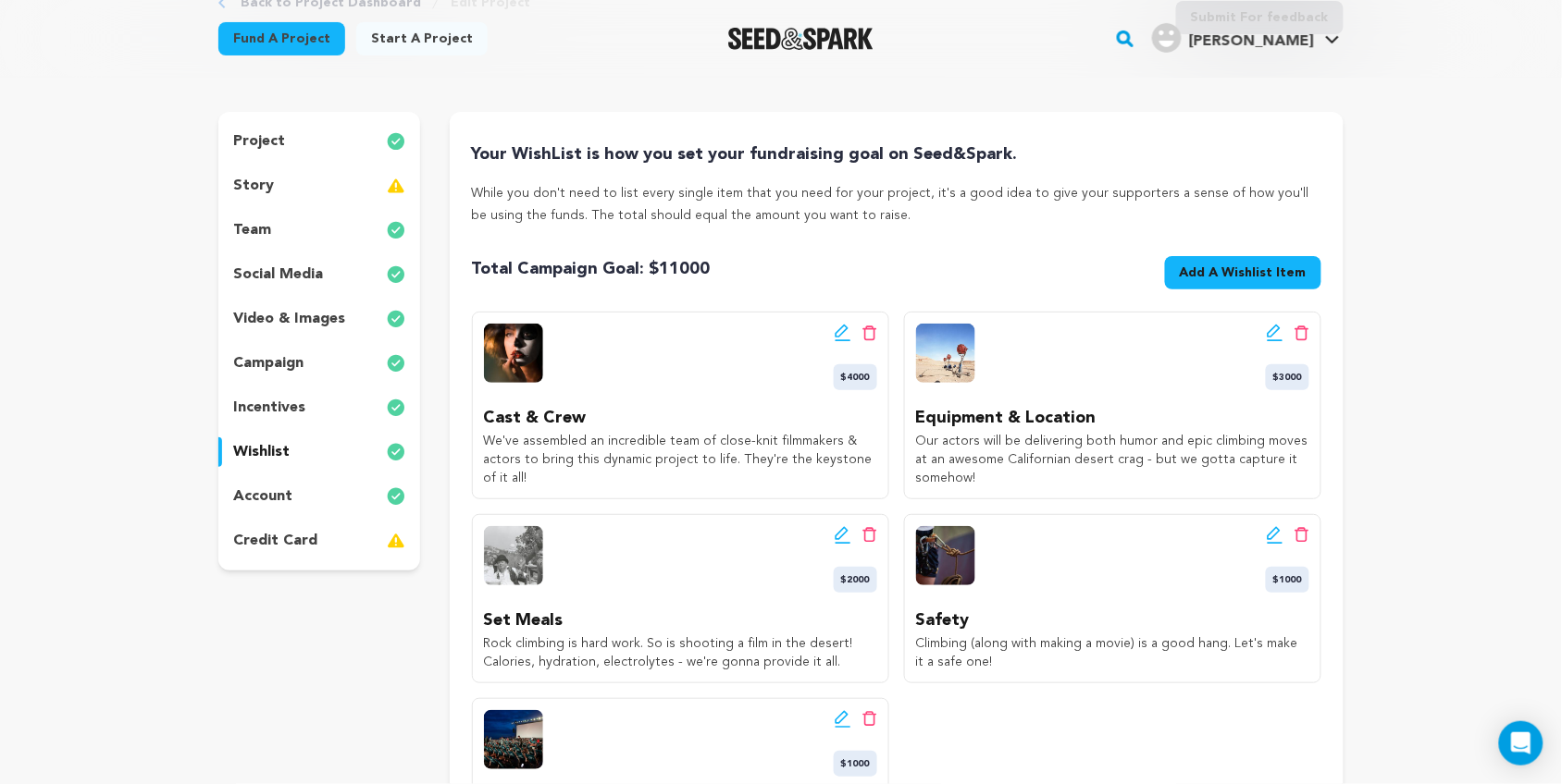
click at [1444, 327] on div "Back to Project Dashboard Edit Project Submit For feedback Submit For feedback …" at bounding box center [781, 777] width 1562 height 1663
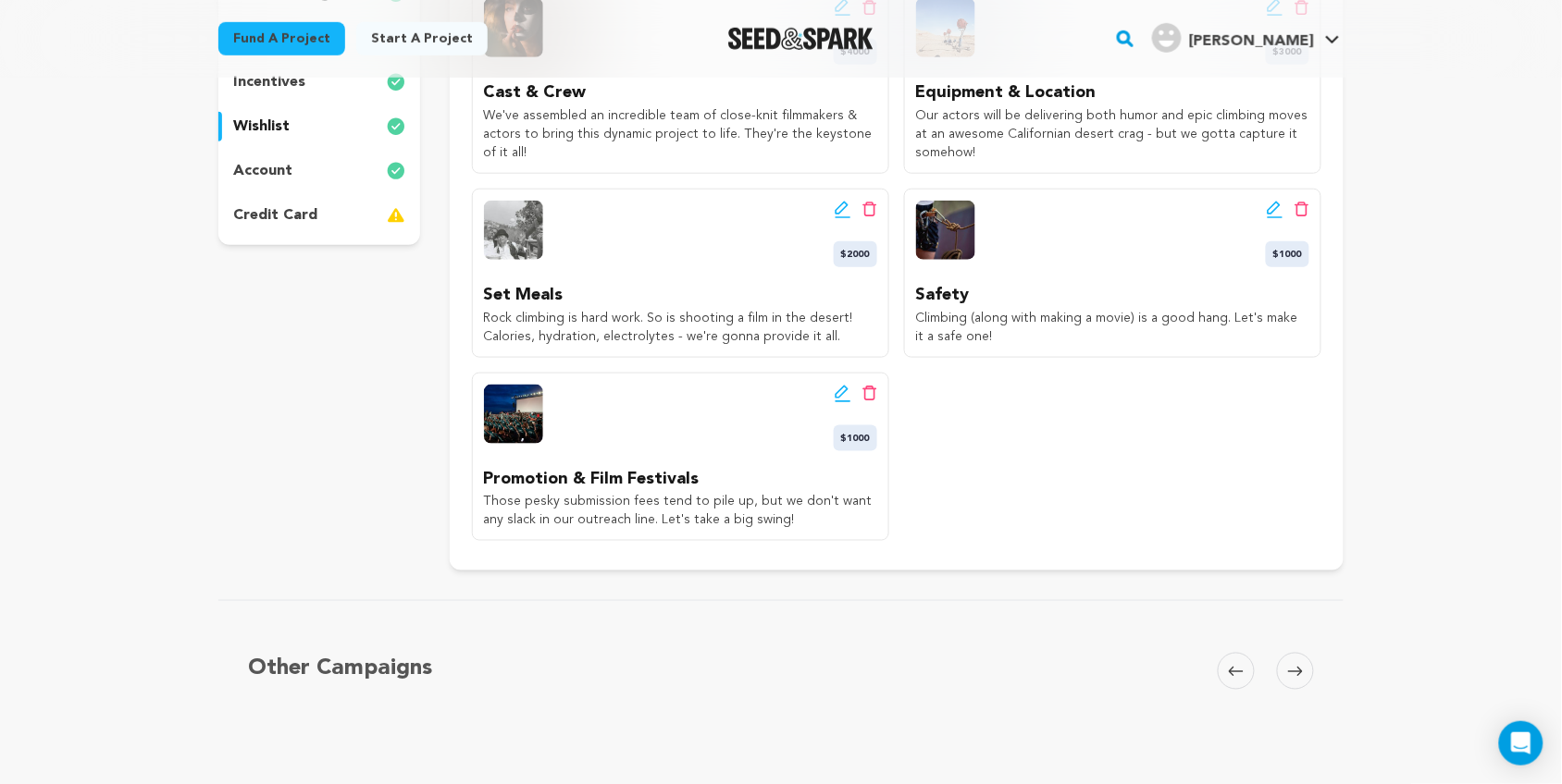
scroll to position [0, 0]
